Goal: Task Accomplishment & Management: Manage account settings

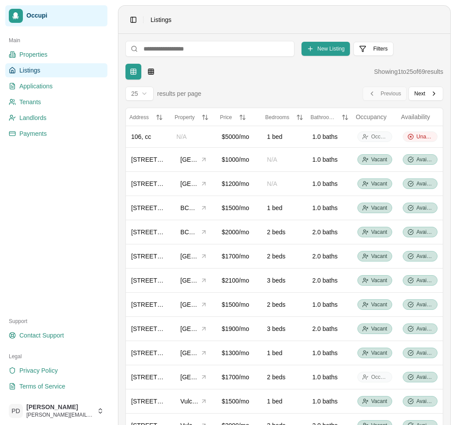
click at [13, 14] on icon at bounding box center [15, 15] width 7 height 7
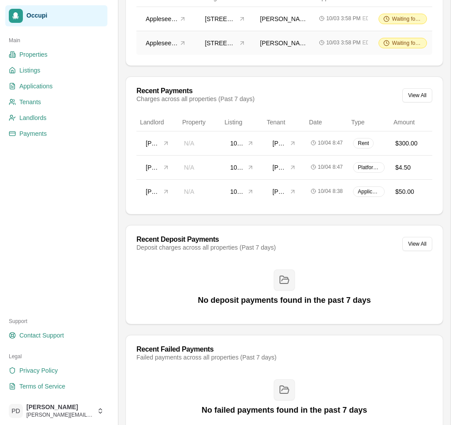
scroll to position [337, 0]
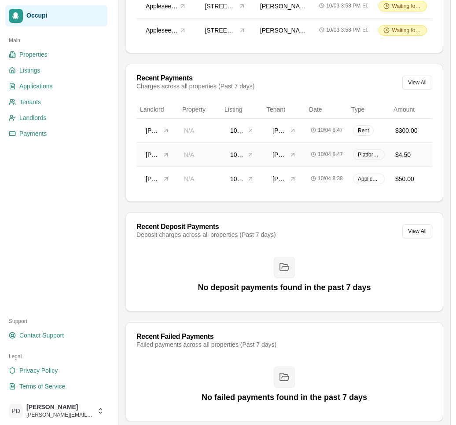
scroll to position [337, 0]
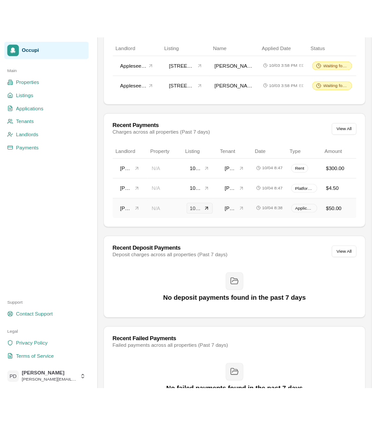
scroll to position [469, 0]
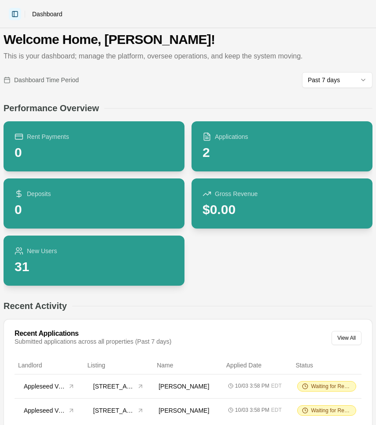
click at [15, 18] on button "Toggle Sidebar" at bounding box center [15, 14] width 12 height 12
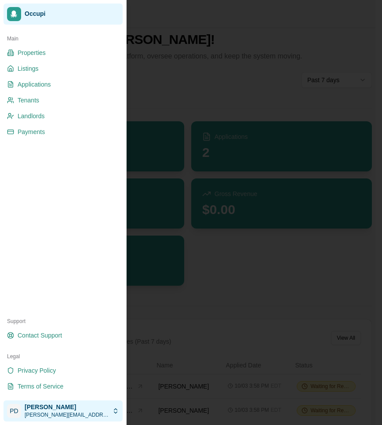
click at [51, 408] on body "Toggle Sidebar Dashboard Welcome Home, [PERSON_NAME]! This is your dashboard; m…" at bounding box center [188, 212] width 376 height 425
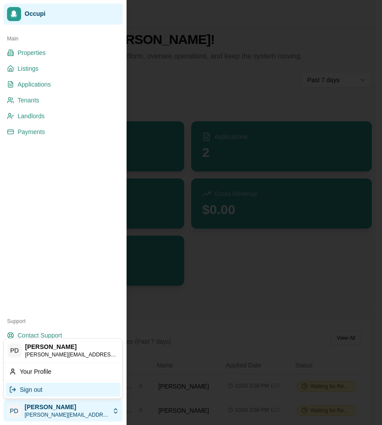
click at [43, 390] on div "Sign out" at bounding box center [63, 390] width 115 height 14
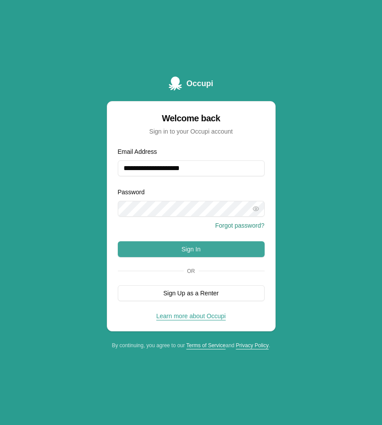
click at [202, 251] on button "Sign In" at bounding box center [191, 250] width 147 height 16
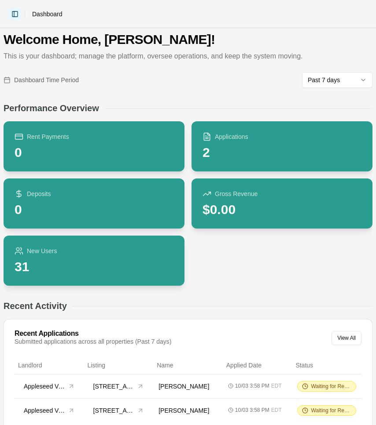
click at [10, 12] on button "Toggle Sidebar" at bounding box center [15, 14] width 12 height 12
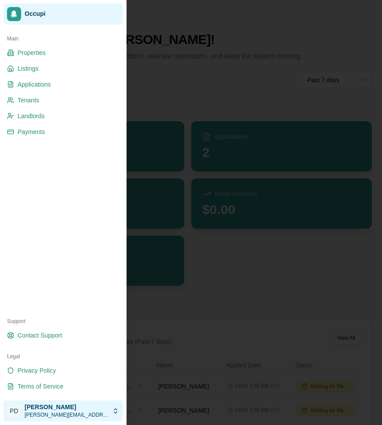
click at [40, 407] on body "Toggle Sidebar Dashboard Welcome Home, [PERSON_NAME]! This is your dashboard; m…" at bounding box center [188, 212] width 376 height 425
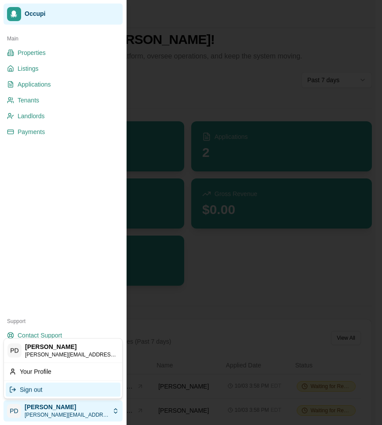
click at [58, 393] on div "Sign out" at bounding box center [63, 390] width 115 height 14
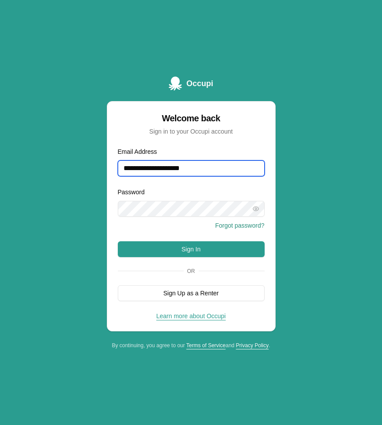
click at [222, 166] on input "**********" at bounding box center [191, 169] width 147 height 16
type input "**********"
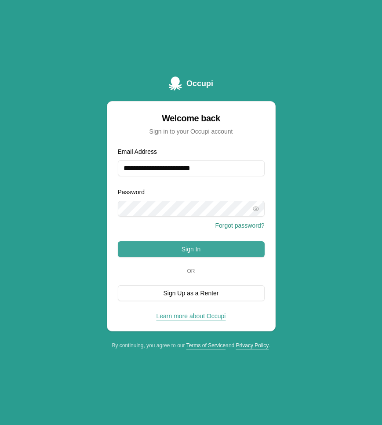
click at [193, 252] on button "Sign In" at bounding box center [191, 250] width 147 height 16
